Goal: Transaction & Acquisition: Purchase product/service

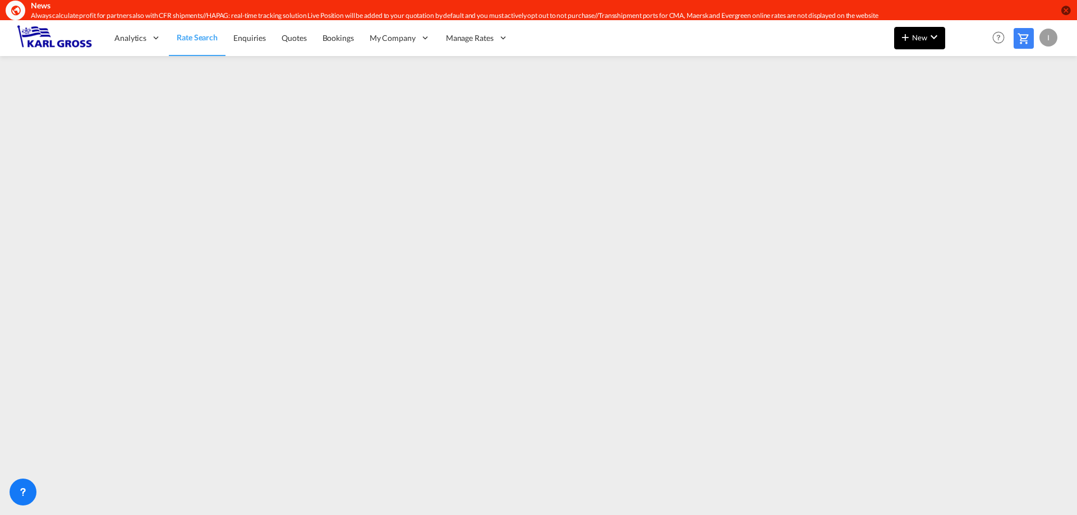
click at [902, 35] on md-icon "icon-plus 400-fg" at bounding box center [904, 36] width 13 height 13
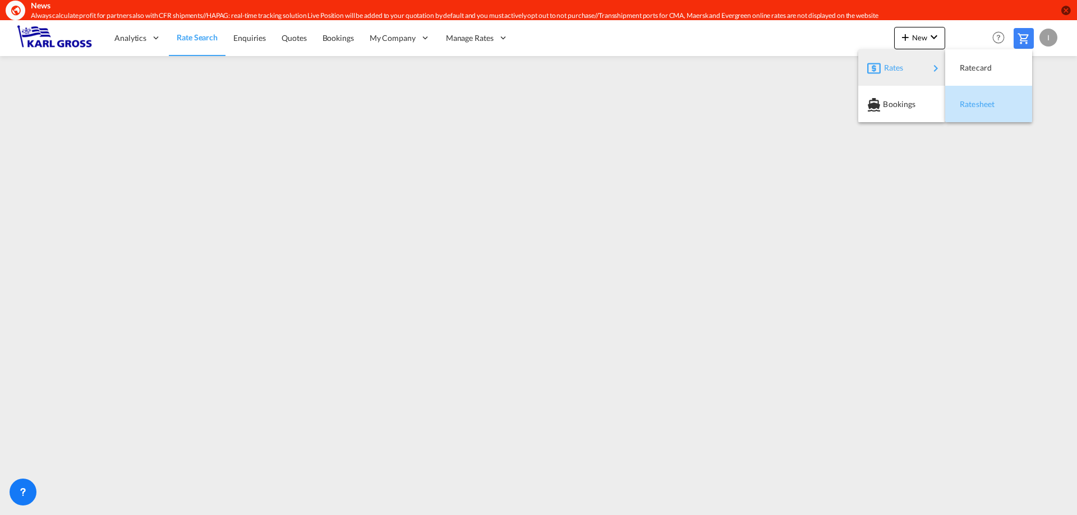
click at [975, 109] on div "Ratesheet" at bounding box center [981, 104] width 42 height 28
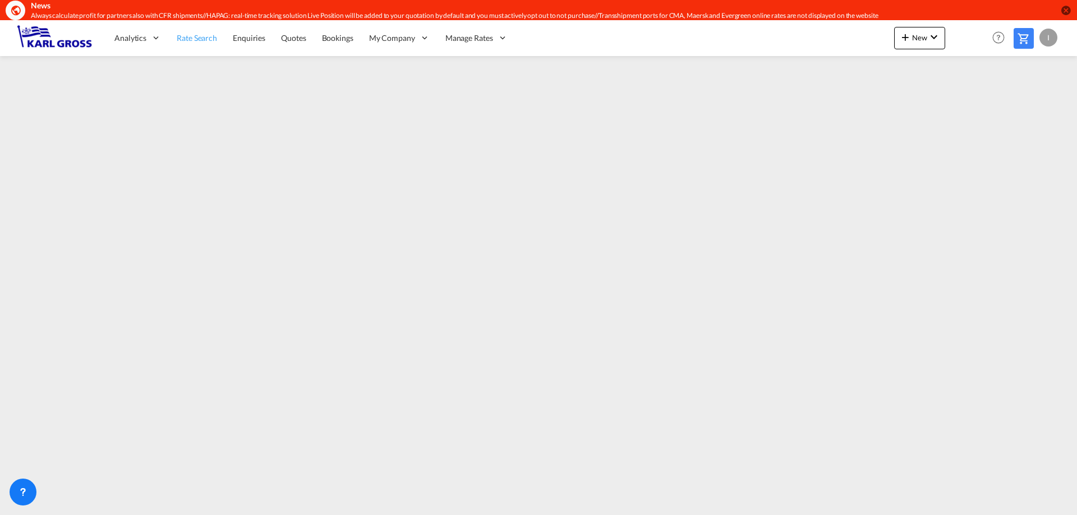
click at [204, 35] on span "Rate Search" at bounding box center [197, 38] width 40 height 10
click at [178, 30] on link "Rate Search" at bounding box center [197, 38] width 56 height 36
